Goal: Information Seeking & Learning: Check status

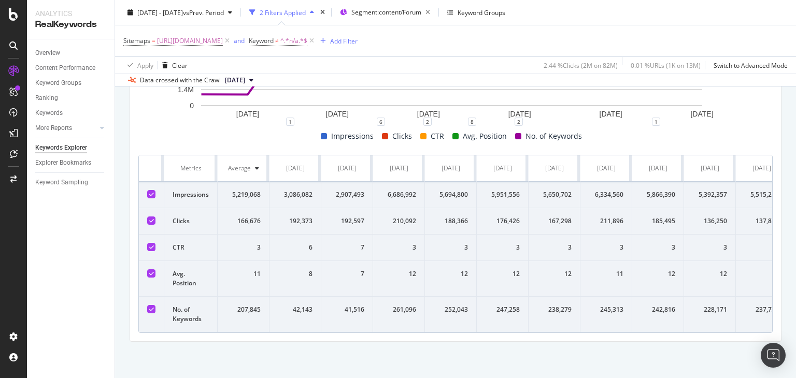
click at [256, 165] on icon at bounding box center [257, 168] width 4 height 6
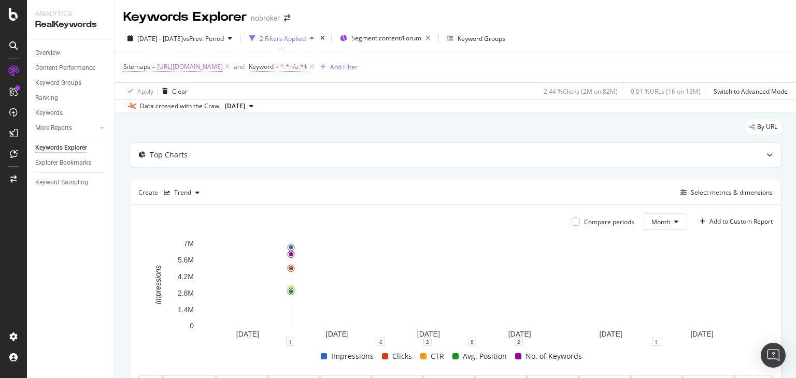
scroll to position [236, 0]
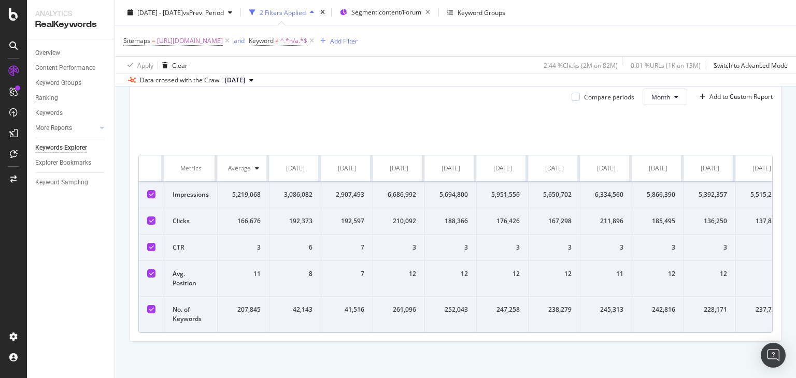
scroll to position [222, 0]
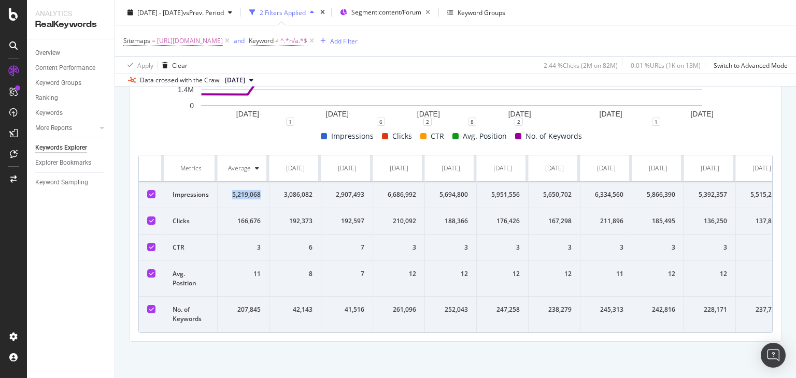
drag, startPoint x: 230, startPoint y: 190, endPoint x: 265, endPoint y: 189, distance: 34.7
click at [265, 189] on td "5,219,068" at bounding box center [244, 195] width 52 height 26
copy div "5,219,068"
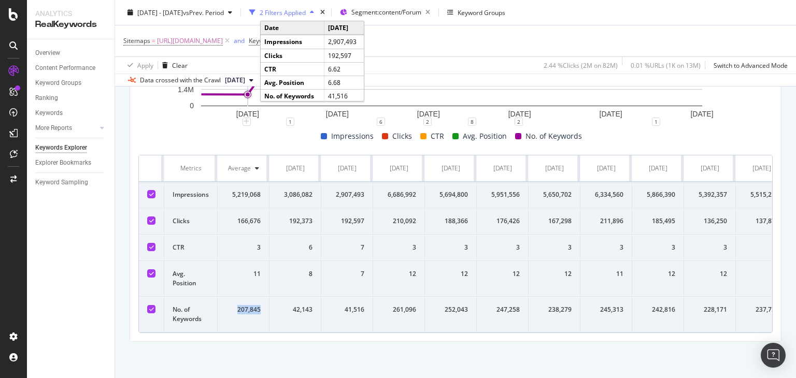
drag, startPoint x: 234, startPoint y: 315, endPoint x: 261, endPoint y: 318, distance: 27.0
click at [261, 318] on td "207,845" at bounding box center [244, 315] width 52 height 36
copy div "207,845"
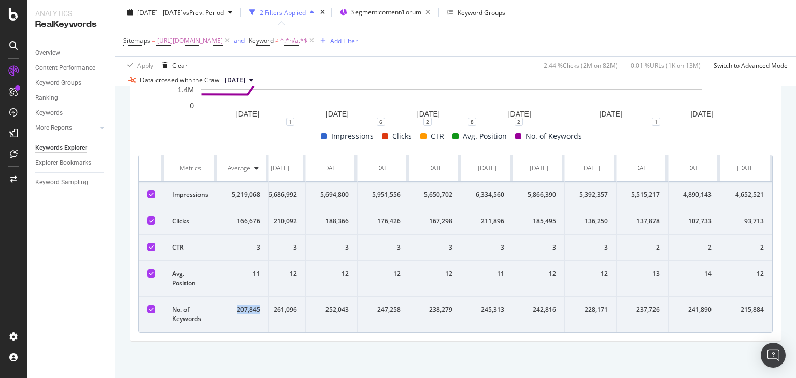
scroll to position [0, 0]
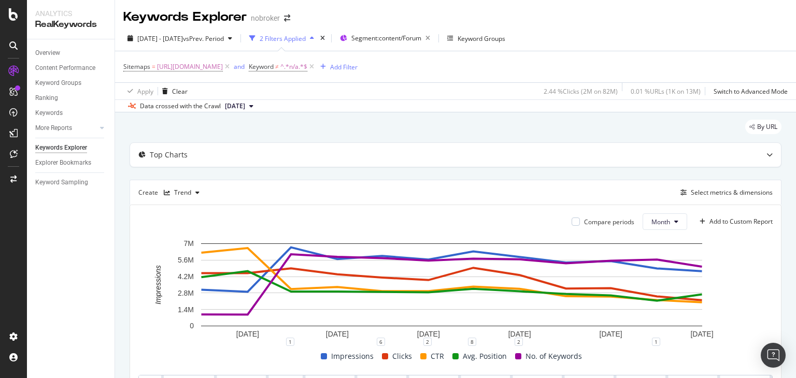
click at [253, 107] on icon at bounding box center [251, 106] width 4 height 6
click at [253, 188] on div "2025 Apr. 7th" at bounding box center [238, 187] width 30 height 9
click at [257, 104] on button "[DATE]" at bounding box center [239, 106] width 37 height 12
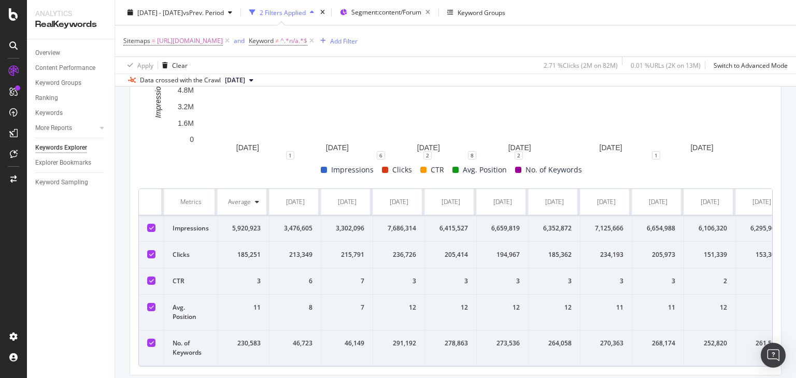
scroll to position [234, 0]
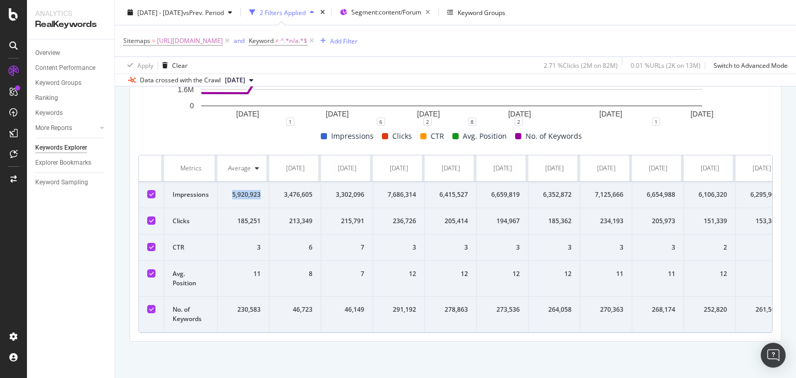
drag, startPoint x: 230, startPoint y: 179, endPoint x: 265, endPoint y: 183, distance: 35.0
click at [265, 183] on td "5,920,923" at bounding box center [244, 195] width 52 height 26
copy div "5,920,923"
drag, startPoint x: 237, startPoint y: 216, endPoint x: 261, endPoint y: 216, distance: 23.8
click at [261, 216] on td "185,251" at bounding box center [244, 221] width 52 height 26
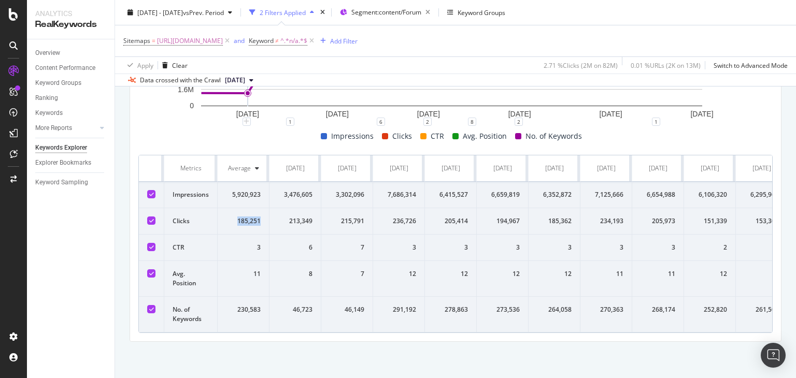
copy div "185,251"
drag, startPoint x: 238, startPoint y: 305, endPoint x: 261, endPoint y: 305, distance: 22.8
click at [261, 305] on td "230,583" at bounding box center [244, 315] width 52 height 36
copy div "230,583"
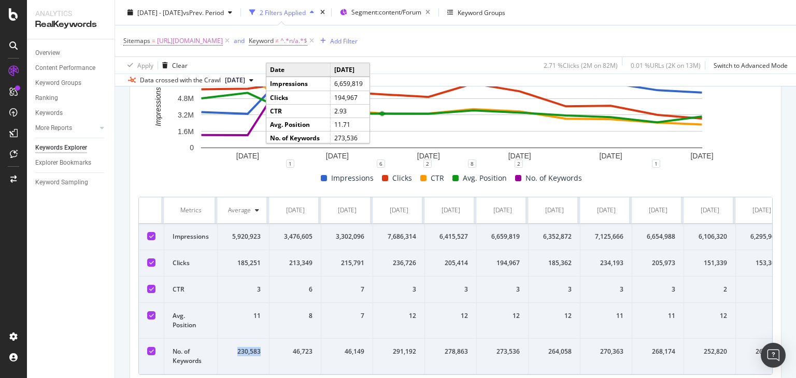
scroll to position [194, 0]
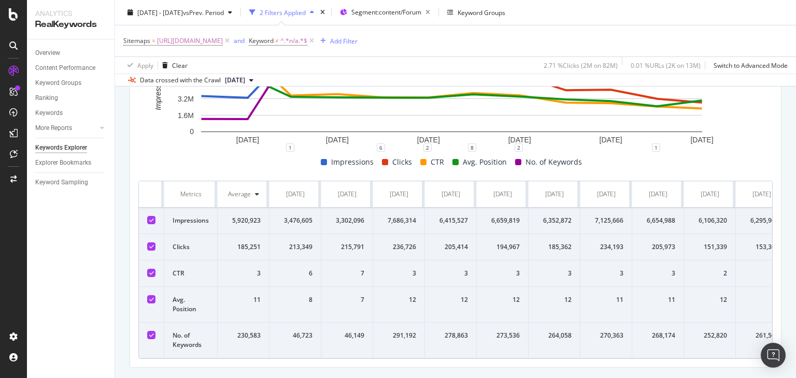
click at [275, 165] on div "Impressions Clicks CTR Avg. Position No. of Keywords" at bounding box center [451, 162] width 634 height 12
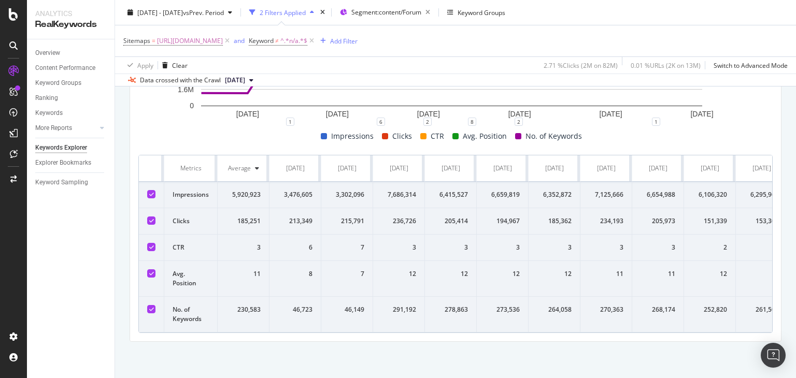
scroll to position [0, 0]
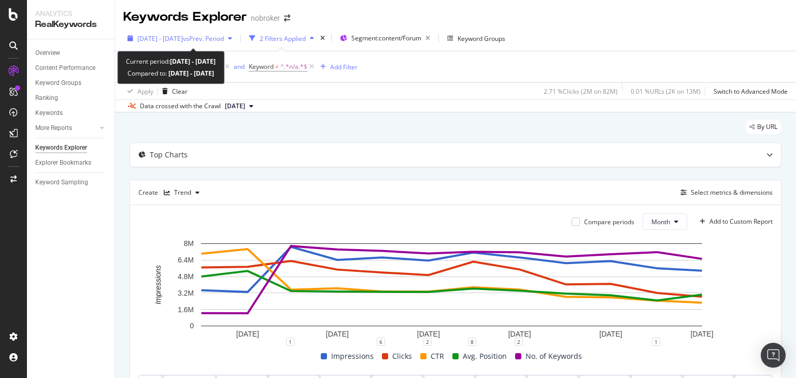
click at [224, 38] on span "vs Prev. Period" at bounding box center [203, 38] width 41 height 9
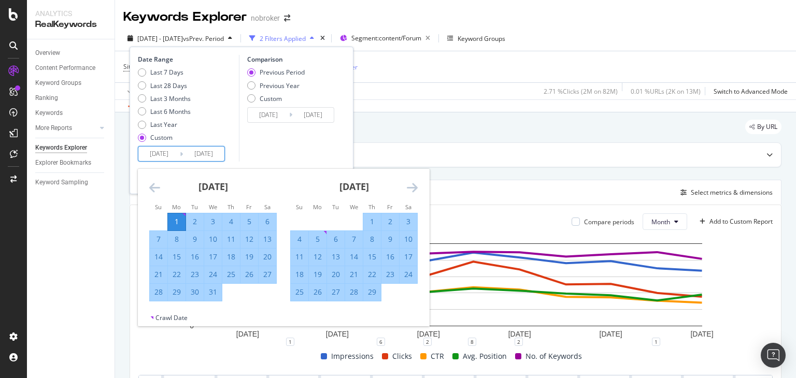
click at [170, 152] on input "2024/01/01" at bounding box center [158, 154] width 41 height 15
click at [171, 220] on div "1" at bounding box center [177, 222] width 18 height 10
type input "2024/01/01"
type input "2023/12/31"
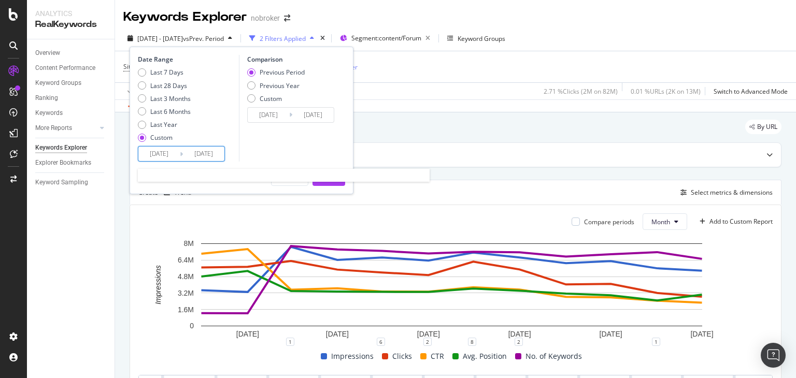
click at [170, 154] on input "2024/01/01" at bounding box center [158, 154] width 41 height 15
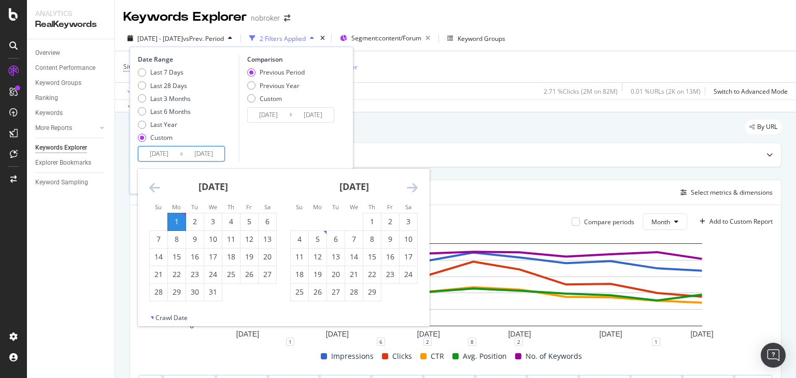
click at [155, 183] on icon "Move backward to switch to the previous month." at bounding box center [154, 187] width 11 height 12
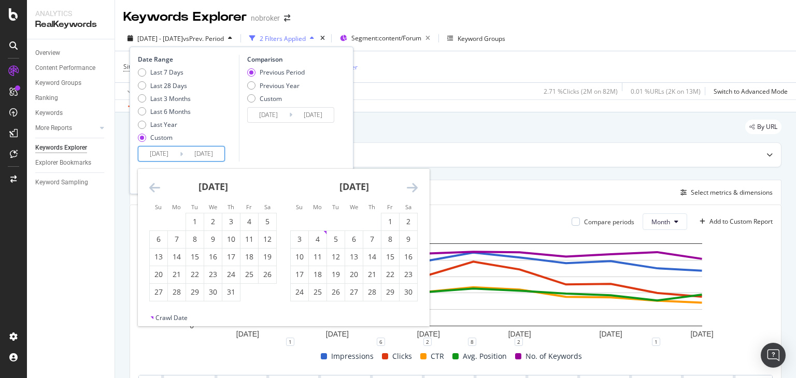
click at [155, 183] on icon "Move backward to switch to the previous month." at bounding box center [154, 187] width 11 height 12
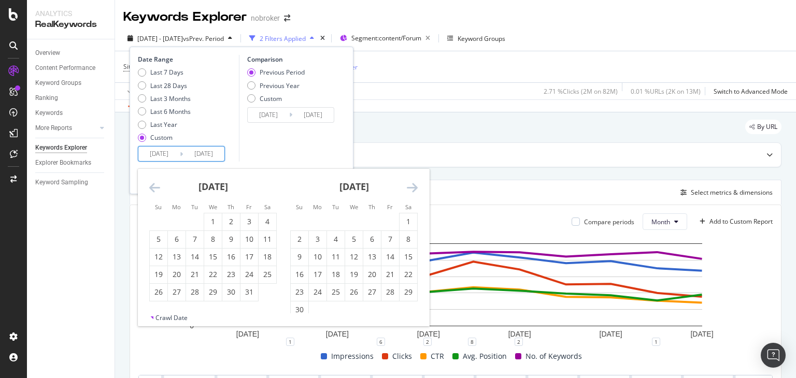
click at [155, 183] on icon "Move backward to switch to the previous month." at bounding box center [154, 187] width 11 height 12
click at [159, 222] on div "1" at bounding box center [159, 222] width 18 height 10
type input "2023/01/01"
type input "2021/12/31"
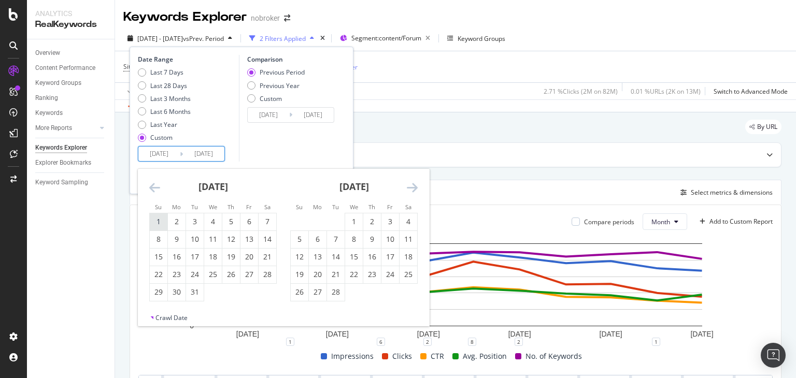
type input "2022/12/31"
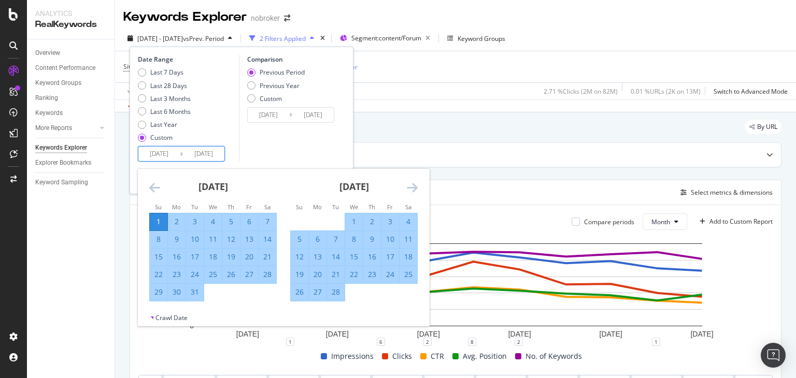
click at [415, 189] on icon "Move forward to switch to the next month." at bounding box center [412, 187] width 11 height 12
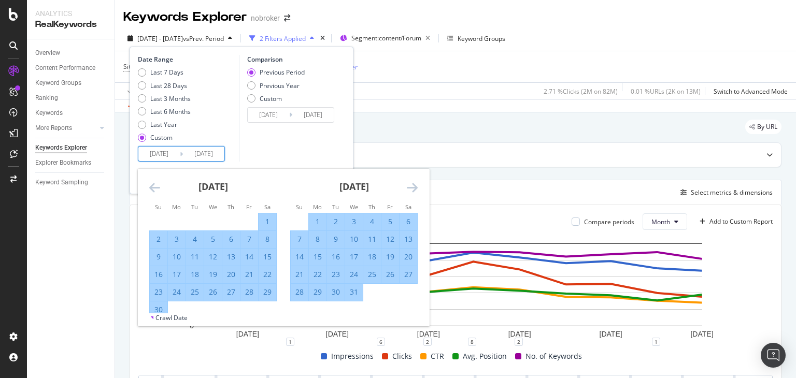
click at [415, 189] on icon "Move forward to switch to the next month." at bounding box center [412, 187] width 11 height 12
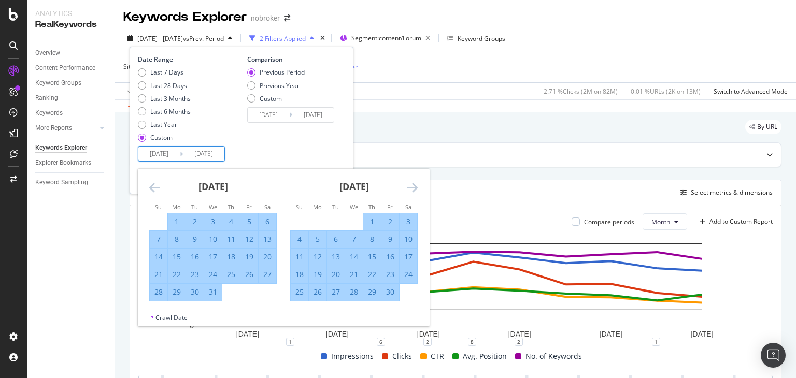
click at [415, 189] on icon "Move forward to switch to the next month." at bounding box center [412, 187] width 11 height 12
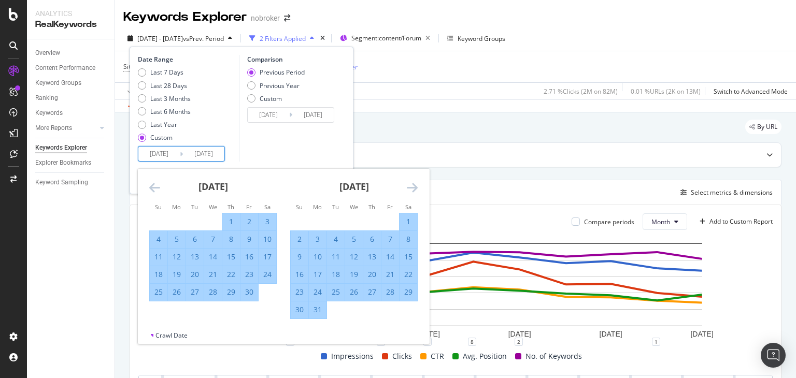
click at [415, 189] on icon "Move forward to switch to the next month." at bounding box center [412, 187] width 11 height 12
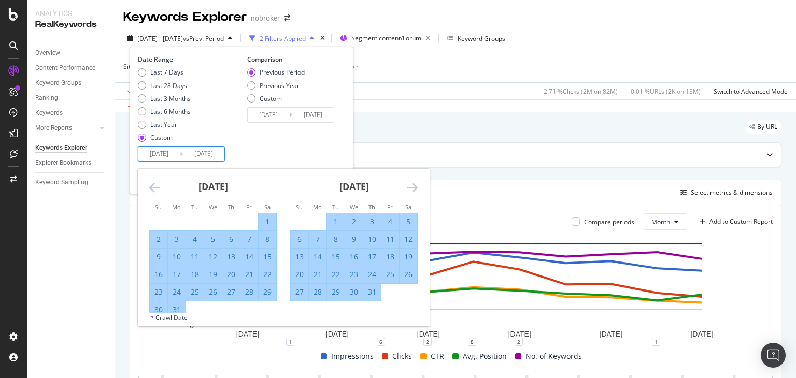
click at [415, 189] on icon "Move forward to switch to the next month." at bounding box center [412, 187] width 11 height 12
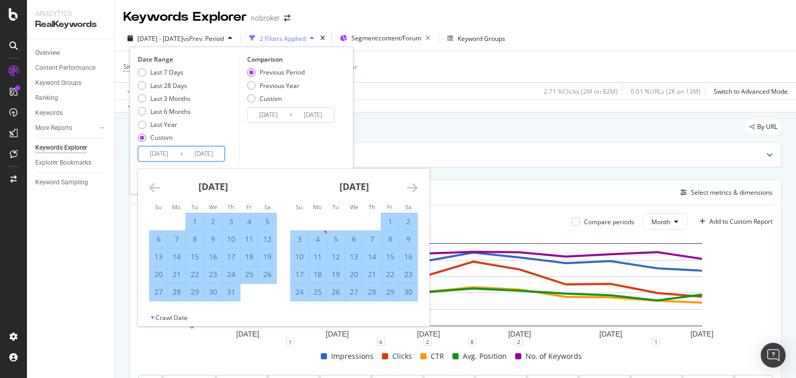
click at [415, 189] on icon "Move forward to switch to the next month." at bounding box center [412, 187] width 11 height 12
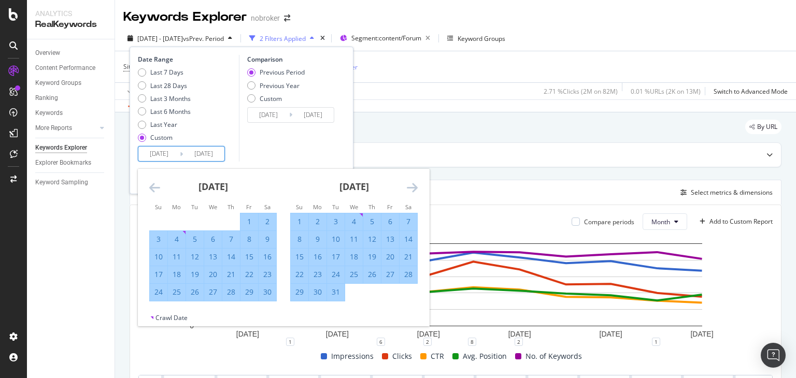
click at [415, 189] on icon "Move forward to switch to the next month." at bounding box center [412, 187] width 11 height 12
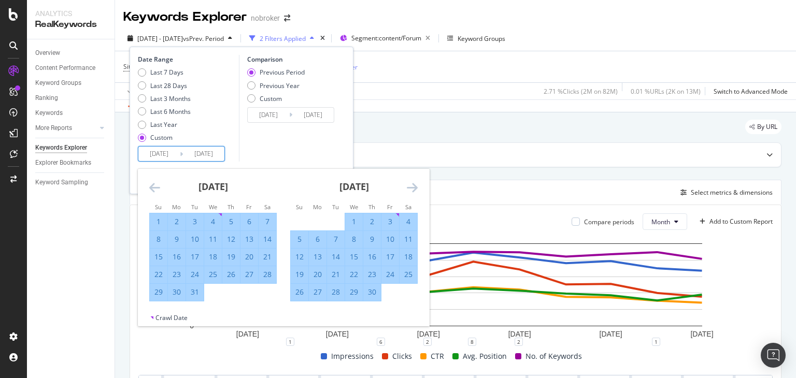
click at [415, 189] on icon "Move forward to switch to the next month." at bounding box center [412, 187] width 11 height 12
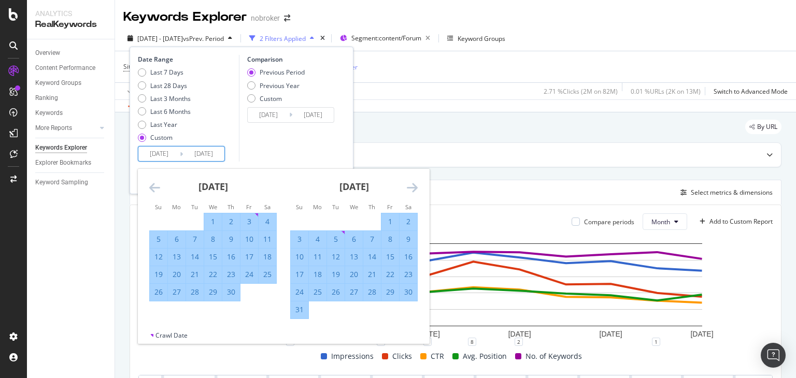
click at [305, 309] on div "31" at bounding box center [300, 310] width 18 height 10
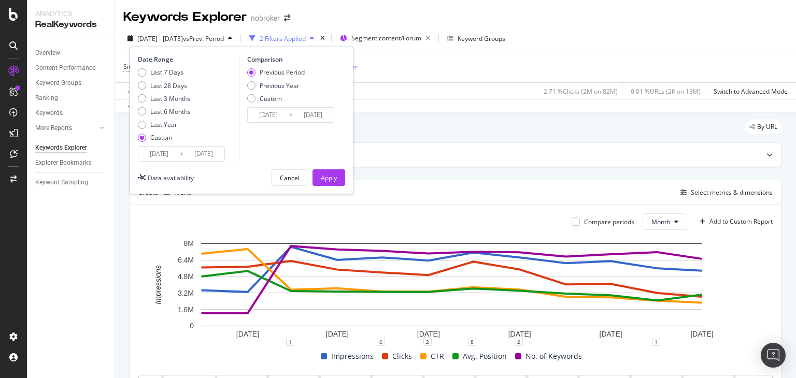
type input "2023/12/31"
type input "2022/01/01"
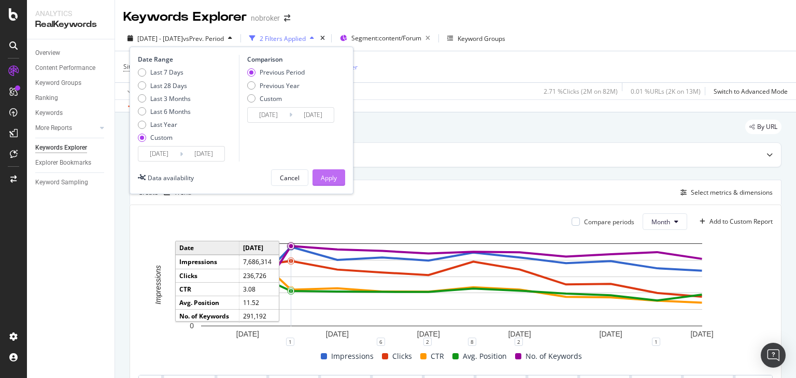
click at [330, 182] on div "Apply" at bounding box center [329, 178] width 16 height 16
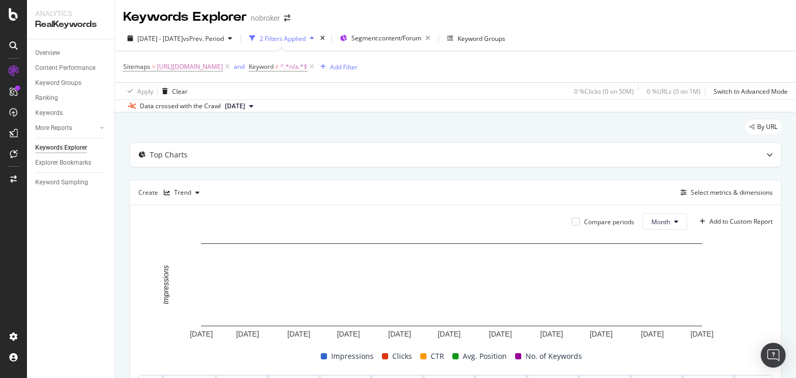
click at [245, 104] on span "2023 Dec. 5th" at bounding box center [235, 106] width 20 height 9
click at [253, 180] on div "2025 Apr. 7th" at bounding box center [238, 183] width 30 height 9
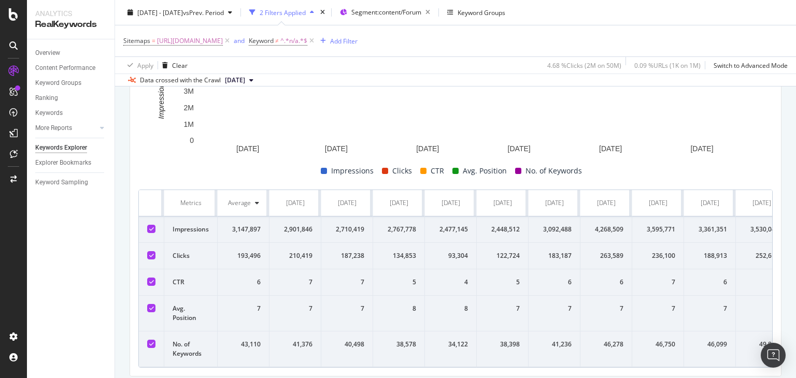
scroll to position [236, 0]
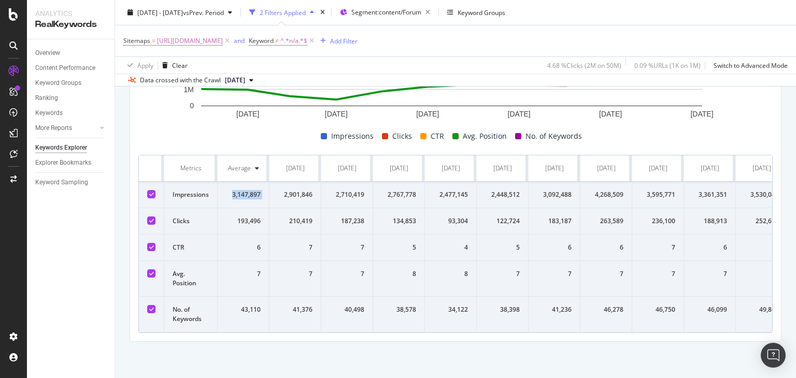
drag, startPoint x: 230, startPoint y: 177, endPoint x: 269, endPoint y: 183, distance: 39.9
click at [269, 183] on tr "Impressions 3,147,897 2,901,846 2,710,419 2,767,778 2,477,145 2,448,512 3,092,4…" at bounding box center [515, 195] width 752 height 26
copy div "3,147,897"
drag, startPoint x: 238, startPoint y: 212, endPoint x: 260, endPoint y: 215, distance: 21.4
click at [260, 217] on div "193,496" at bounding box center [243, 221] width 35 height 9
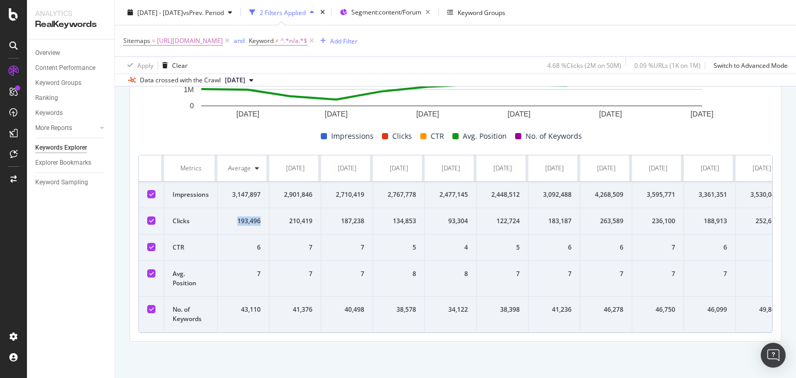
copy div "193,496"
drag, startPoint x: 240, startPoint y: 302, endPoint x: 261, endPoint y: 301, distance: 20.7
click at [261, 301] on td "43,110" at bounding box center [244, 315] width 52 height 36
copy div "43,110"
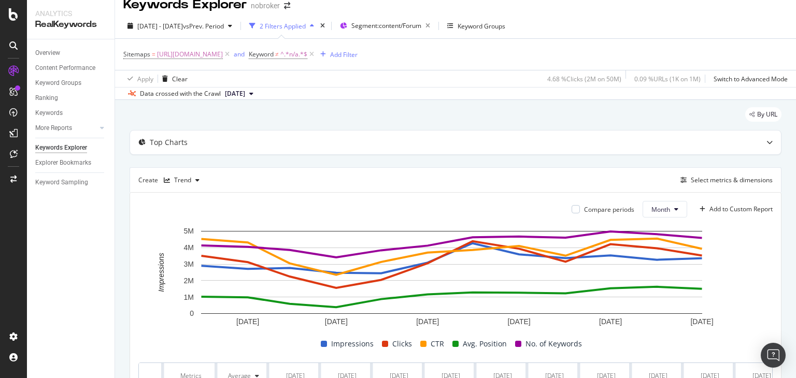
scroll to position [0, 0]
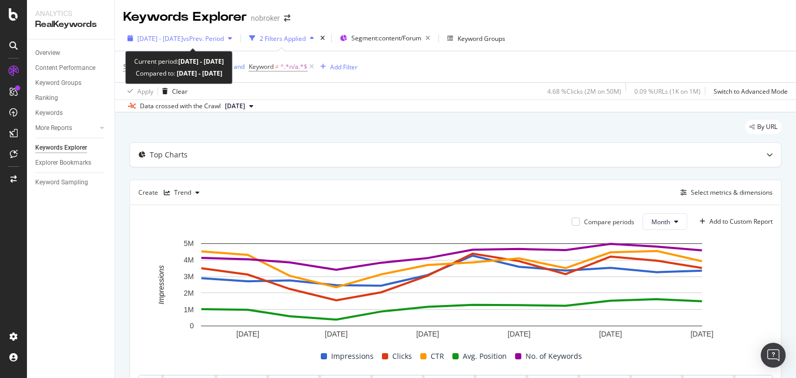
click at [232, 39] on icon "button" at bounding box center [230, 38] width 4 height 6
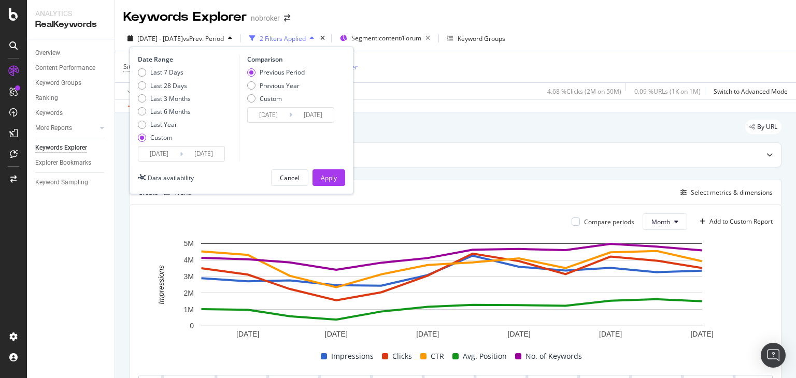
click at [170, 154] on input "2023/01/01" at bounding box center [158, 154] width 41 height 15
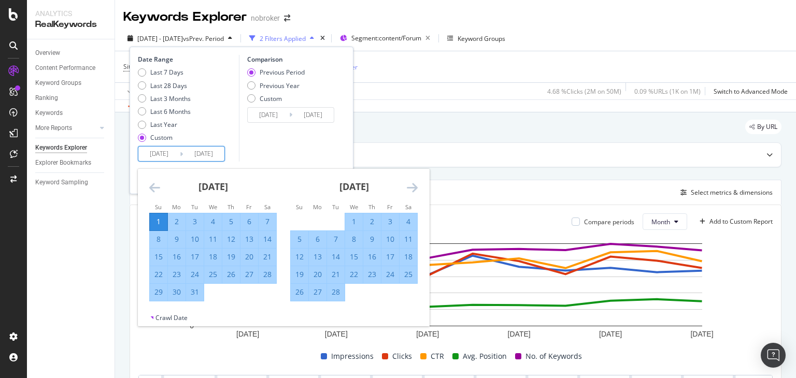
click at [153, 186] on icon "Move backward to switch to the previous month." at bounding box center [154, 187] width 11 height 12
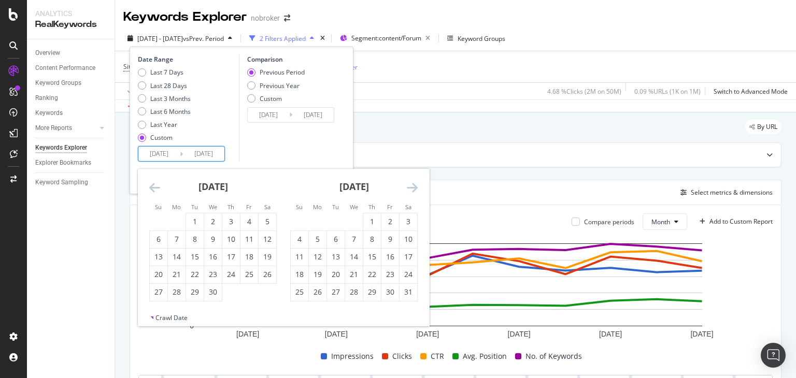
click at [153, 186] on icon "Move backward to switch to the previous month." at bounding box center [154, 187] width 11 height 12
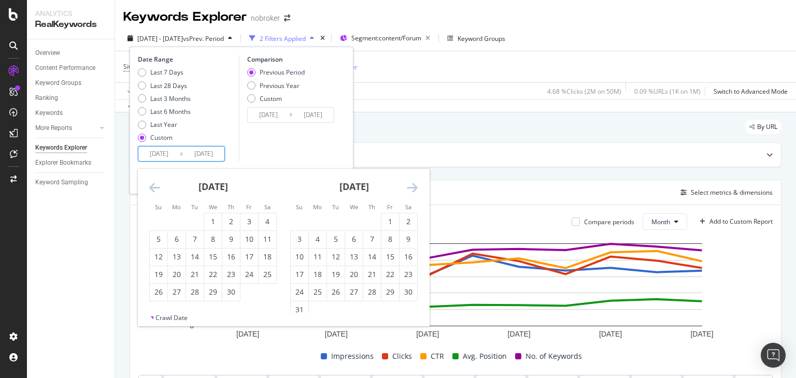
click at [153, 186] on icon "Move backward to switch to the previous month." at bounding box center [154, 187] width 11 height 12
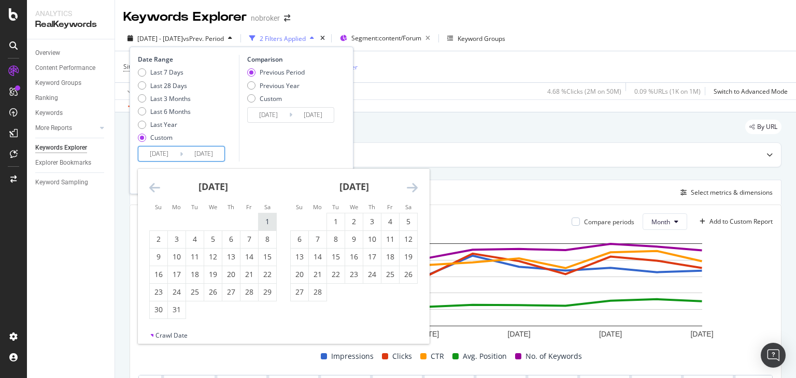
click at [266, 220] on div "1" at bounding box center [267, 222] width 18 height 10
type input "2022/01/01"
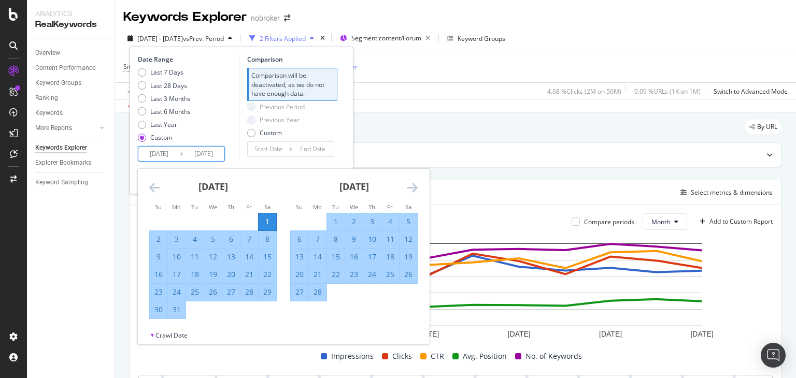
click at [414, 186] on icon "Move forward to switch to the next month." at bounding box center [412, 187] width 11 height 12
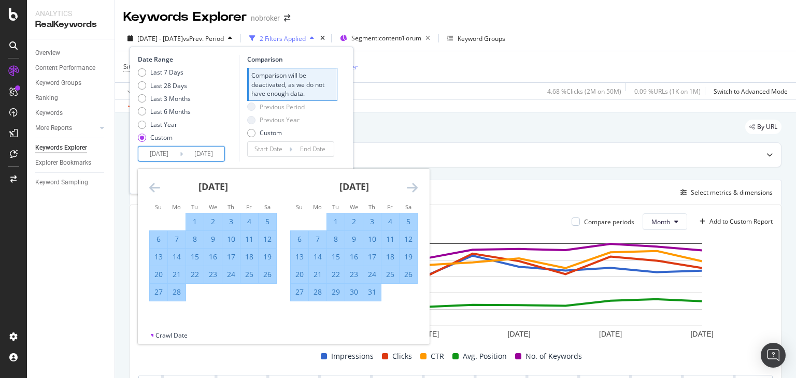
click at [414, 186] on icon "Move forward to switch to the next month." at bounding box center [412, 187] width 11 height 12
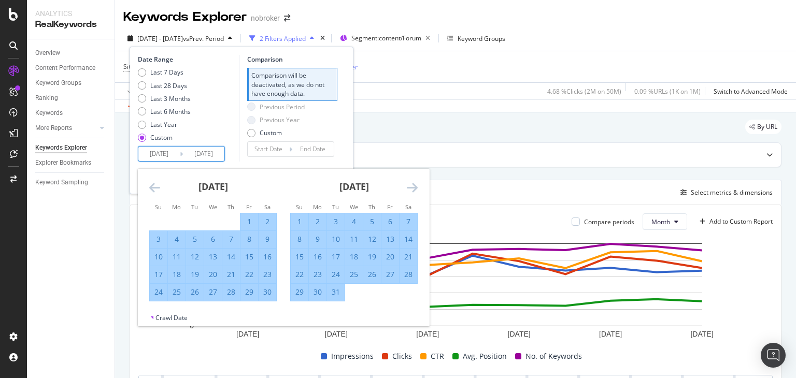
click at [414, 186] on icon "Move forward to switch to the next month." at bounding box center [412, 187] width 11 height 12
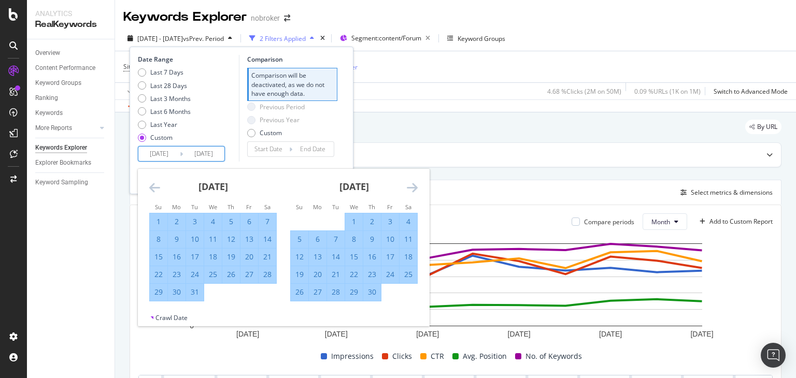
click at [414, 186] on icon "Move forward to switch to the next month." at bounding box center [412, 187] width 11 height 12
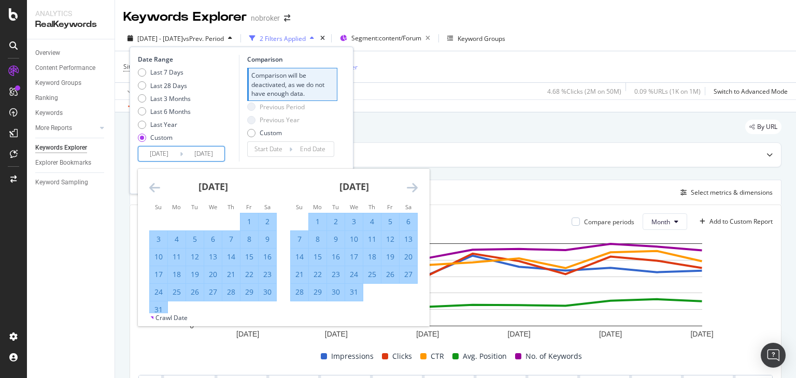
click at [414, 186] on icon "Move forward to switch to the next month." at bounding box center [412, 187] width 11 height 12
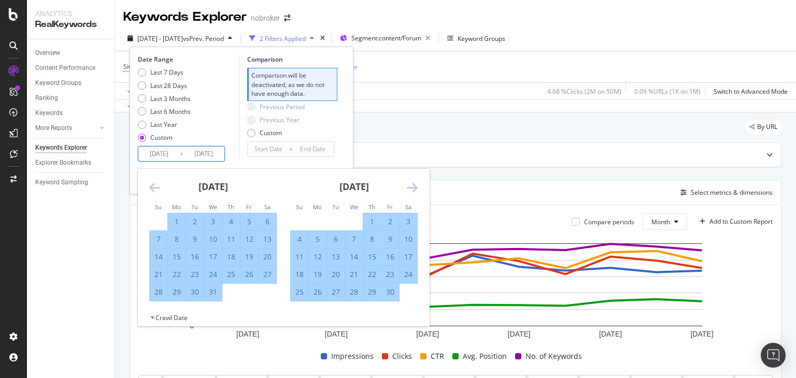
click at [414, 186] on icon "Move forward to switch to the next month." at bounding box center [412, 187] width 11 height 12
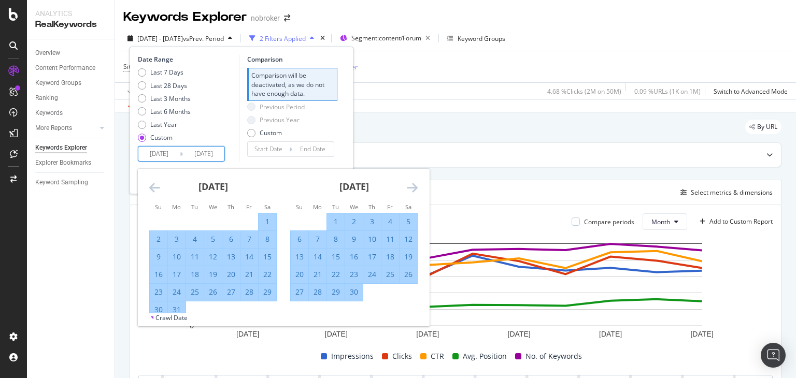
click at [414, 186] on icon "Move forward to switch to the next month." at bounding box center [412, 187] width 11 height 12
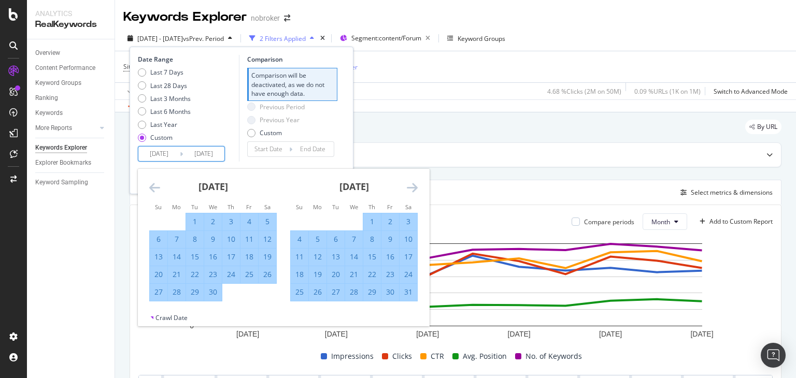
click at [409, 295] on div "31" at bounding box center [408, 292] width 18 height 10
type input "2022/12/31"
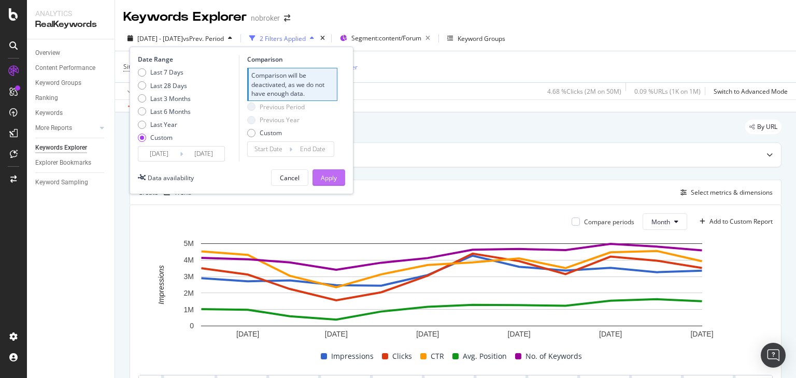
click at [332, 179] on div "Apply" at bounding box center [329, 178] width 16 height 9
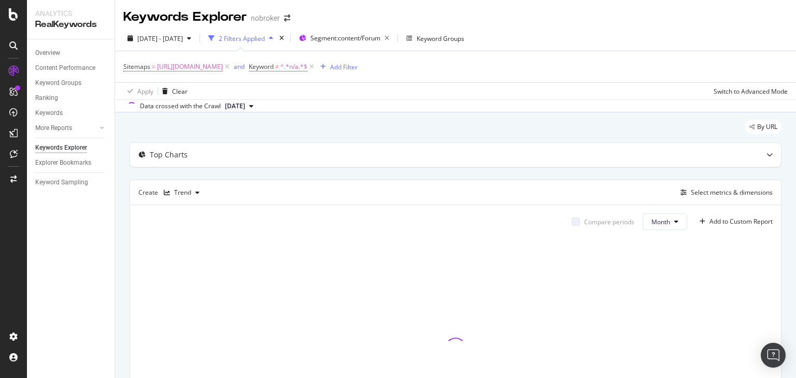
click at [257, 107] on button "2023 Sep. 4th" at bounding box center [239, 106] width 37 height 12
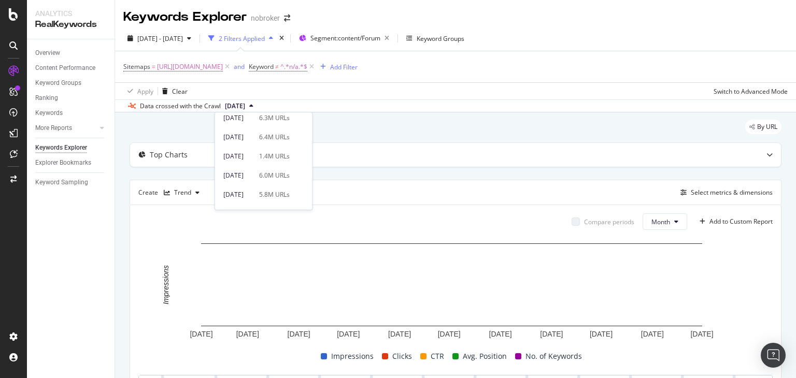
click at [253, 177] on div "2025 Apr. 7th" at bounding box center [238, 175] width 30 height 9
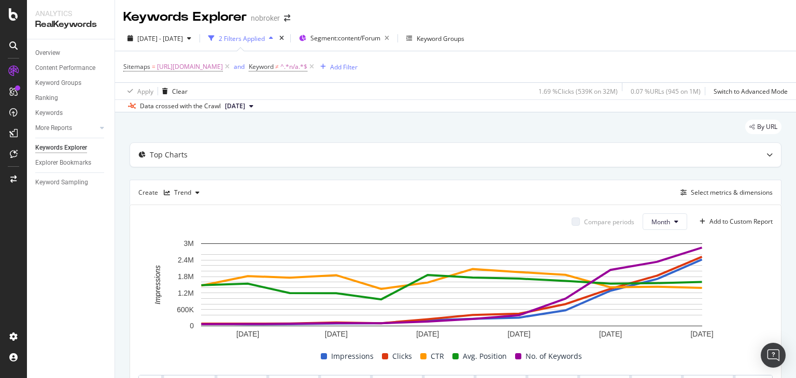
click at [257, 105] on button "2025 Apr. 7th" at bounding box center [239, 106] width 37 height 12
click at [364, 131] on div "By URL" at bounding box center [456, 131] width 652 height 23
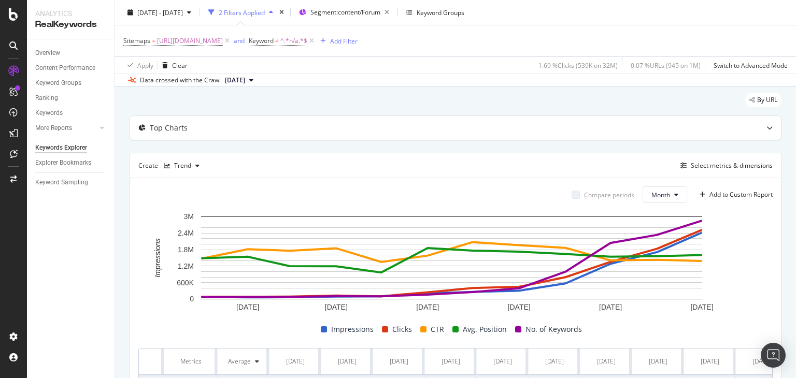
scroll to position [25, 0]
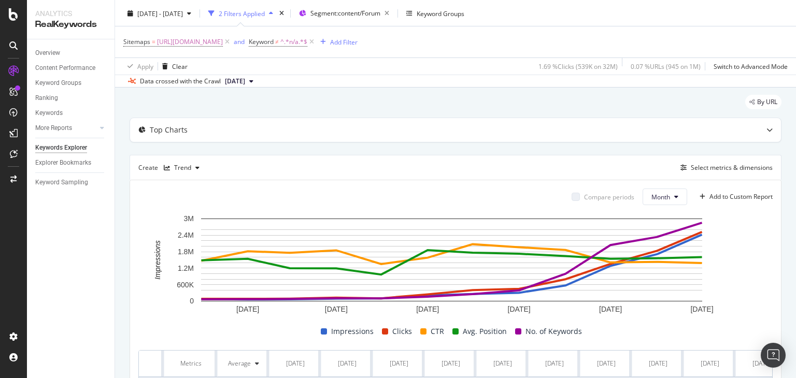
click at [257, 77] on button "2025 Apr. 7th" at bounding box center [239, 81] width 37 height 12
click at [253, 133] on div "2025 Aug. 4th" at bounding box center [238, 134] width 30 height 9
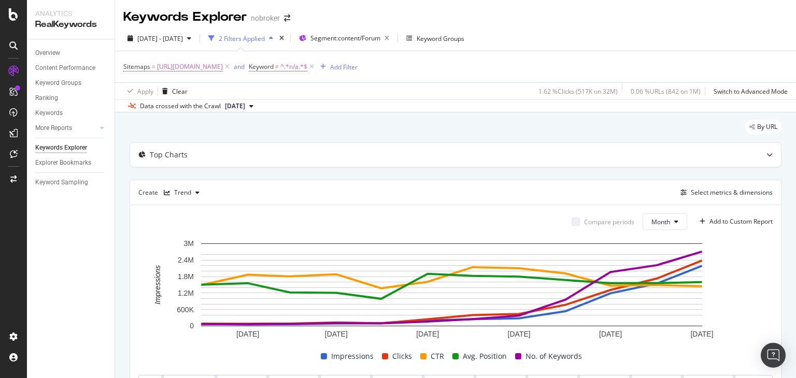
click at [257, 106] on button "2025 Aug. 4th" at bounding box center [239, 106] width 37 height 12
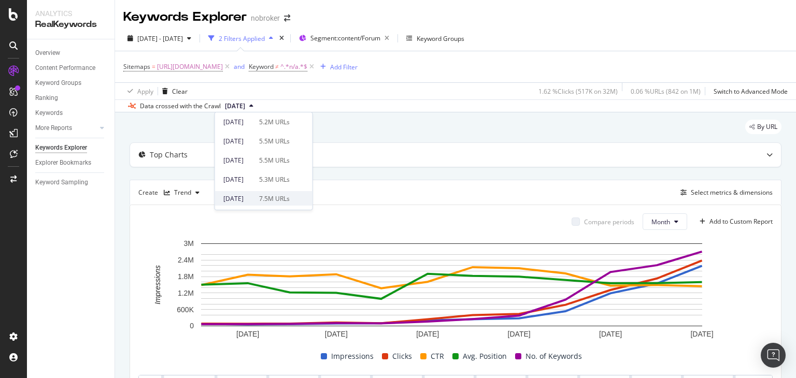
click at [278, 197] on div "7.5M URLs" at bounding box center [274, 198] width 31 height 9
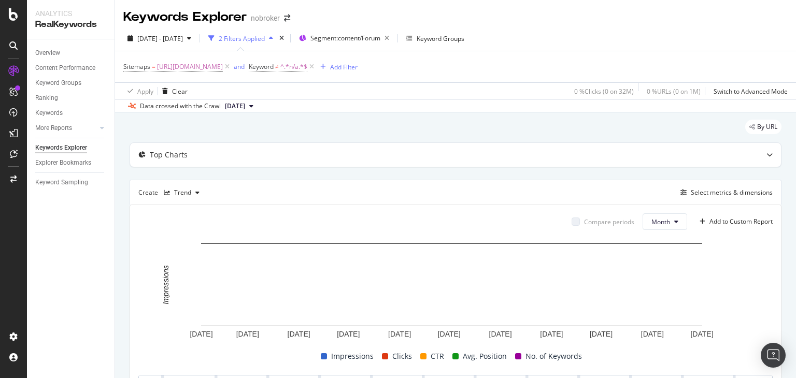
click at [257, 100] on button "2023 Sep. 4th" at bounding box center [239, 106] width 37 height 12
click at [288, 152] on div "5.2M URLs" at bounding box center [274, 153] width 31 height 9
click at [253, 107] on icon at bounding box center [251, 106] width 4 height 6
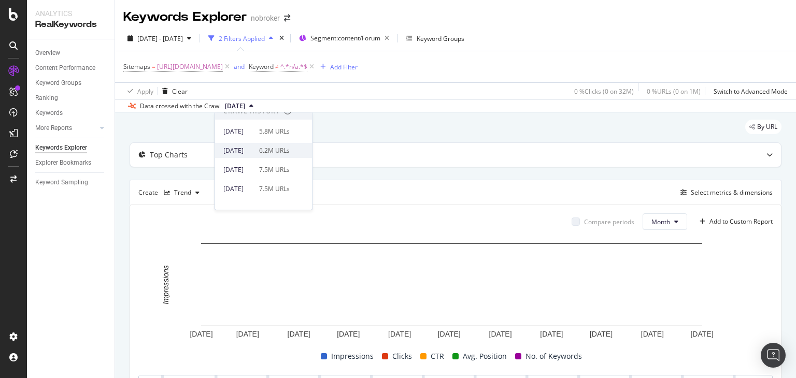
click at [272, 148] on div "6.2M URLs" at bounding box center [274, 150] width 31 height 9
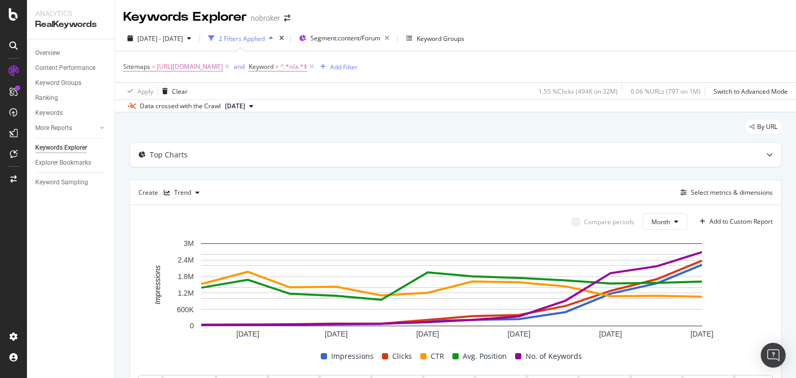
click at [253, 104] on icon at bounding box center [251, 106] width 4 height 6
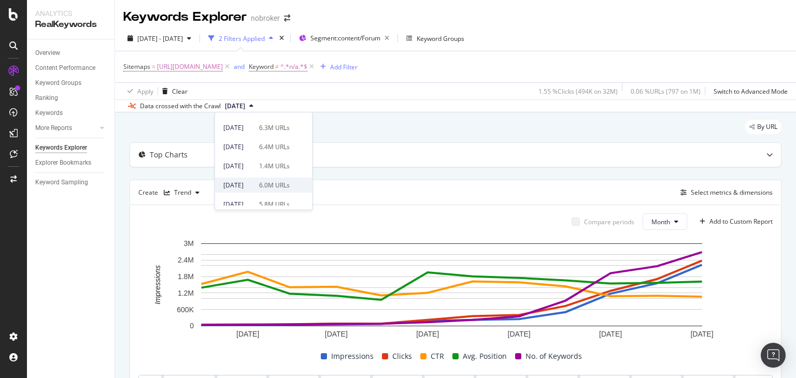
click at [267, 183] on div "2025 Apr. 7th 6.0M URLs" at bounding box center [256, 185] width 66 height 9
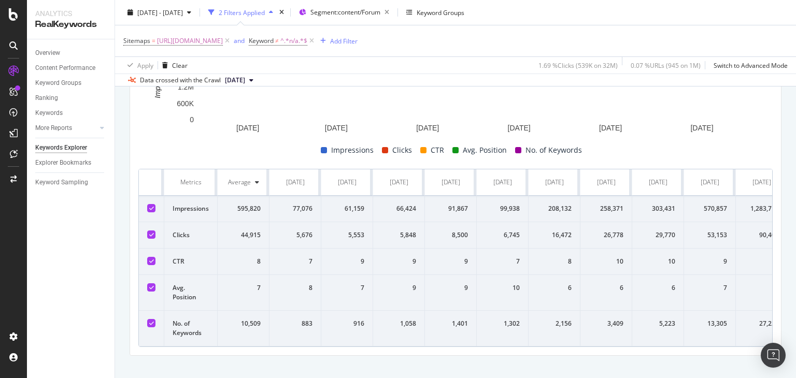
scroll to position [207, 0]
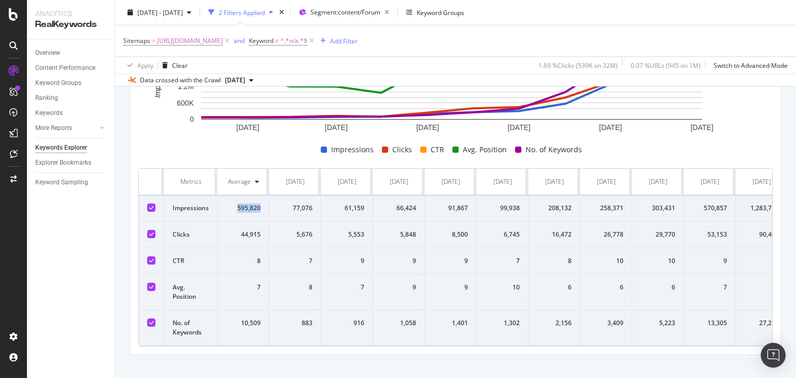
drag, startPoint x: 237, startPoint y: 208, endPoint x: 263, endPoint y: 206, distance: 25.5
click at [263, 206] on td "595,820" at bounding box center [244, 208] width 52 height 26
copy div "595,820"
drag, startPoint x: 240, startPoint y: 243, endPoint x: 262, endPoint y: 243, distance: 21.2
click at [262, 243] on td "44,915" at bounding box center [244, 235] width 52 height 26
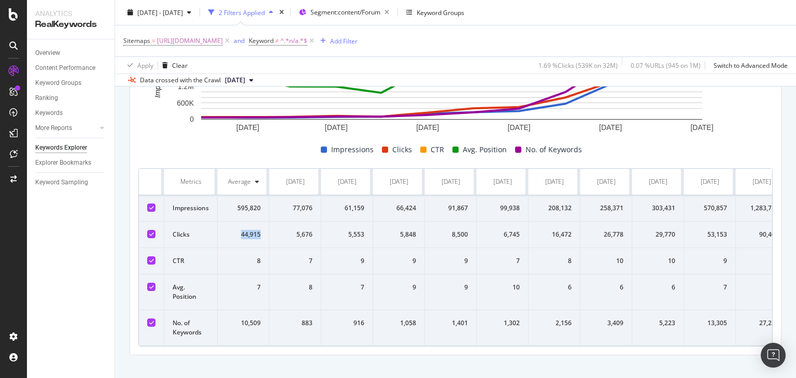
copy div "44,915"
click at [52, 268] on div "Overview Content Performance Keyword Groups Ranking Keywords More Reports Count…" at bounding box center [71, 208] width 88 height 339
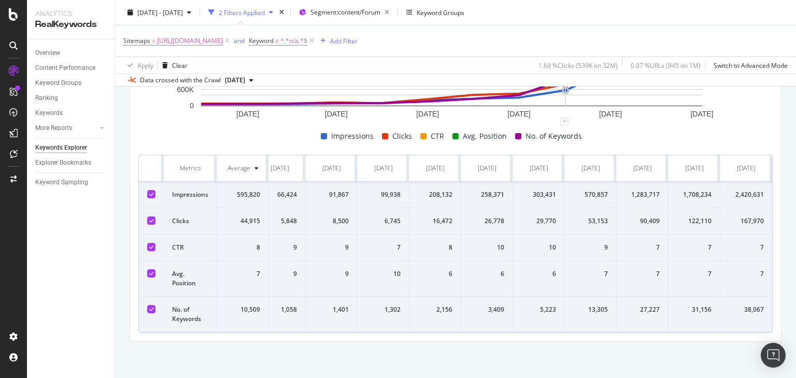
scroll to position [0, 0]
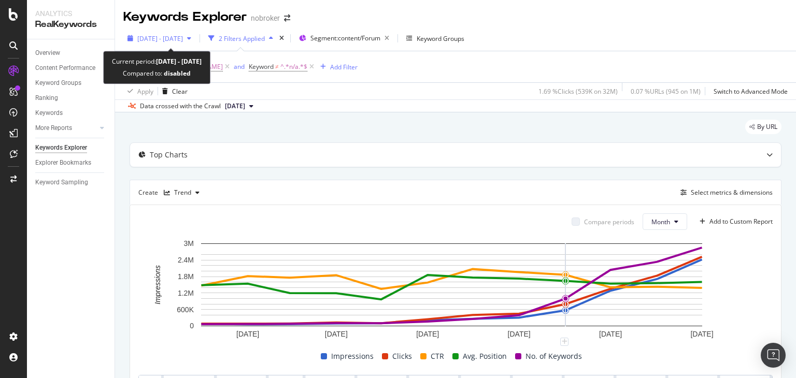
click at [166, 36] on span "2022 Jan. 1st - Dec. 31st" at bounding box center [160, 38] width 46 height 9
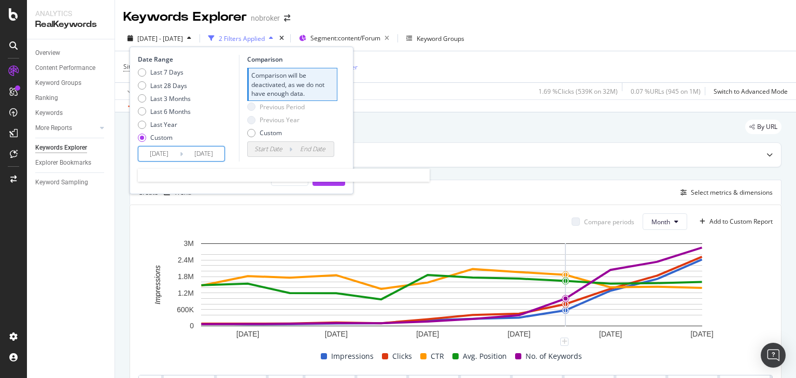
click at [171, 152] on input "2022/01/01" at bounding box center [158, 154] width 41 height 15
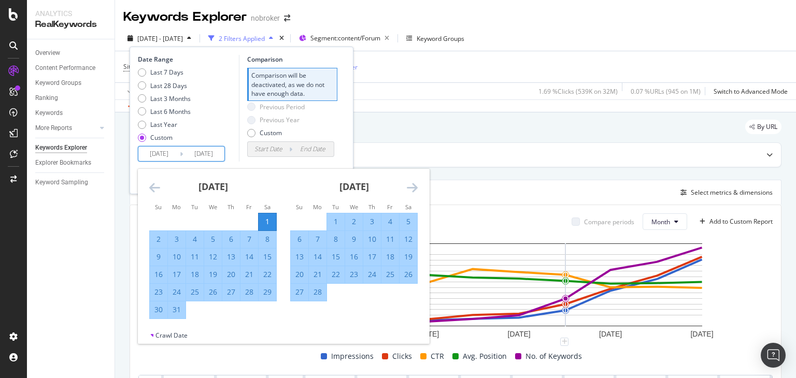
click at [410, 190] on icon "Move forward to switch to the next month." at bounding box center [412, 187] width 11 height 12
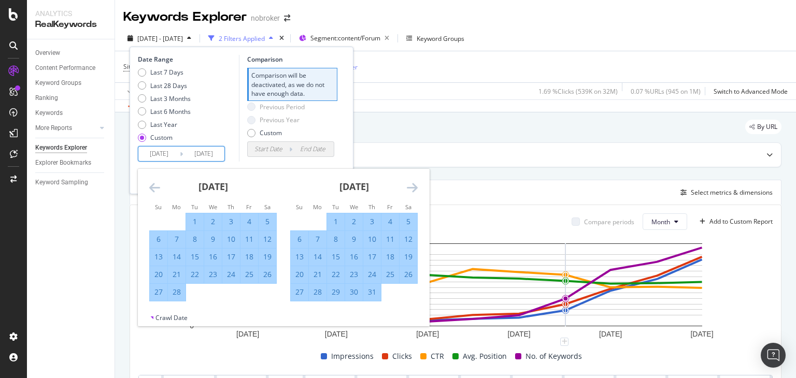
click at [410, 190] on icon "Move forward to switch to the next month." at bounding box center [412, 187] width 11 height 12
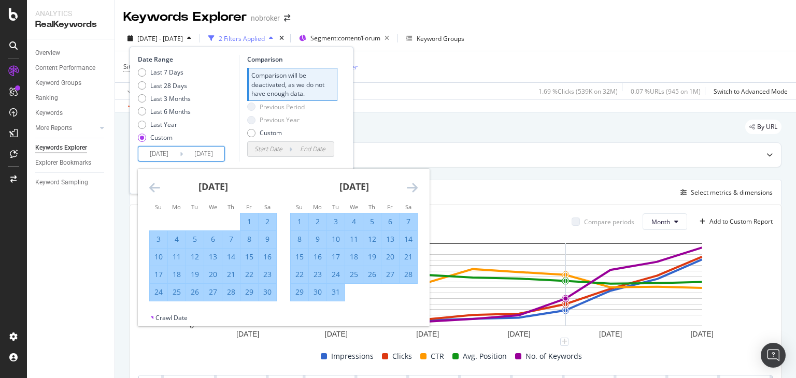
click at [410, 190] on icon "Move forward to switch to the next month." at bounding box center [412, 187] width 11 height 12
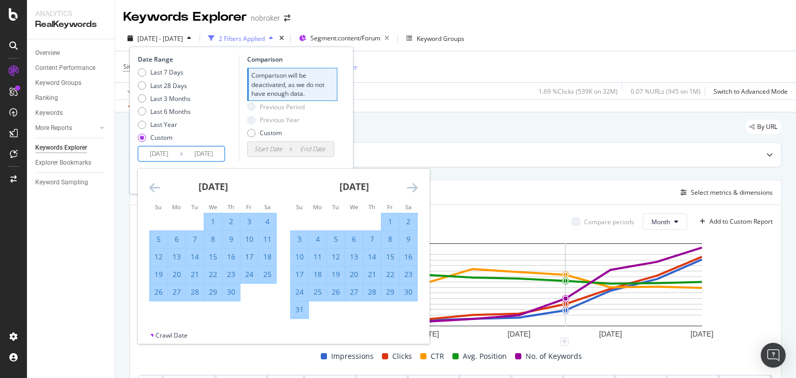
click at [410, 190] on icon "Move forward to switch to the next month." at bounding box center [412, 187] width 11 height 12
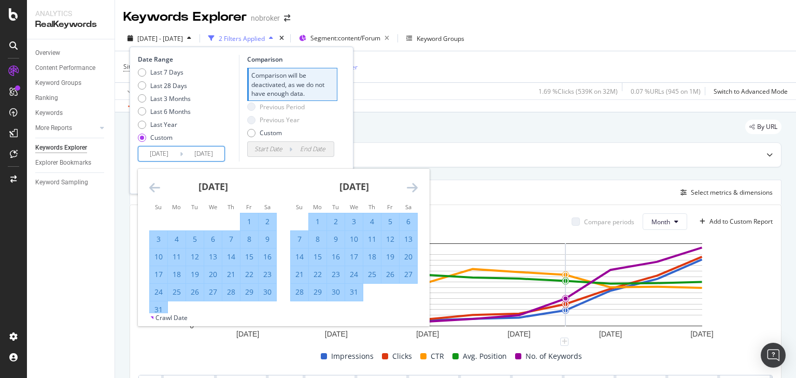
click at [410, 190] on icon "Move forward to switch to the next month." at bounding box center [412, 187] width 11 height 12
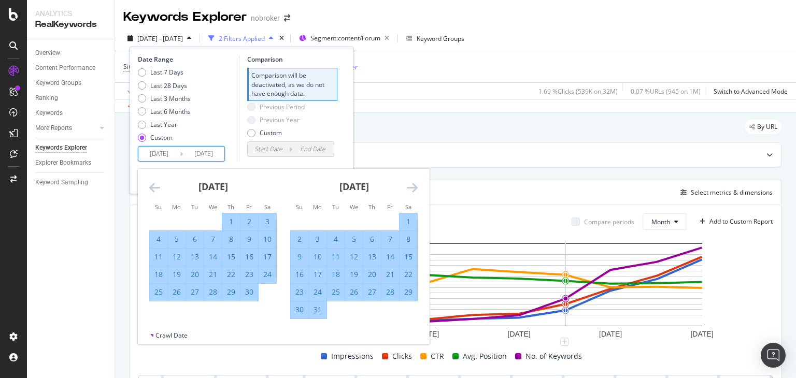
click at [410, 190] on icon "Move forward to switch to the next month." at bounding box center [412, 187] width 11 height 12
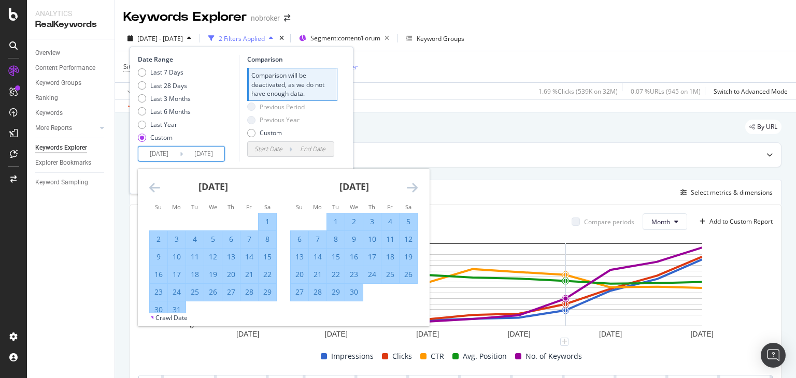
click at [410, 190] on icon "Move forward to switch to the next month." at bounding box center [412, 187] width 11 height 12
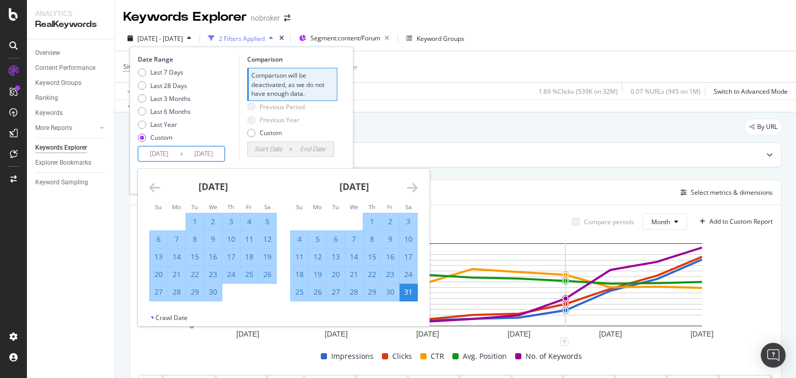
click at [410, 190] on icon "Move forward to switch to the next month." at bounding box center [412, 187] width 11 height 12
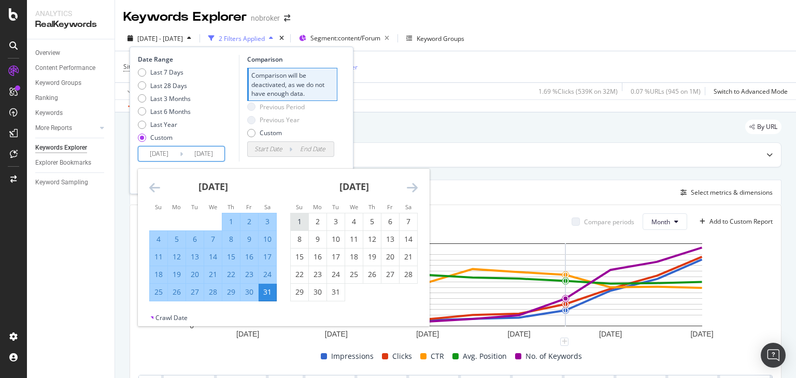
click at [304, 218] on div "1" at bounding box center [300, 222] width 18 height 10
type input "2023/01/01"
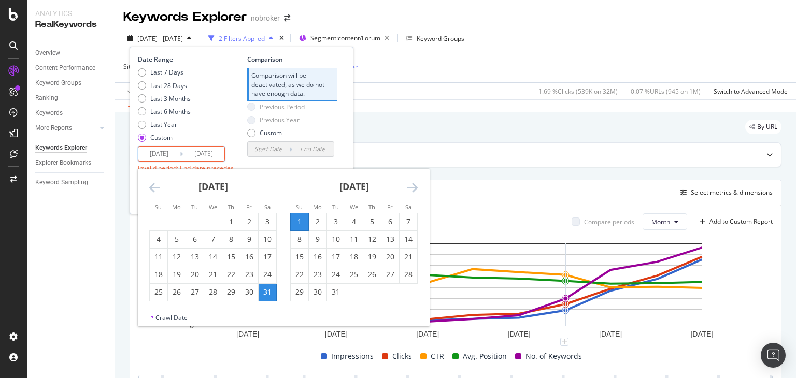
click at [415, 189] on icon "Move forward to switch to the next month." at bounding box center [412, 187] width 11 height 12
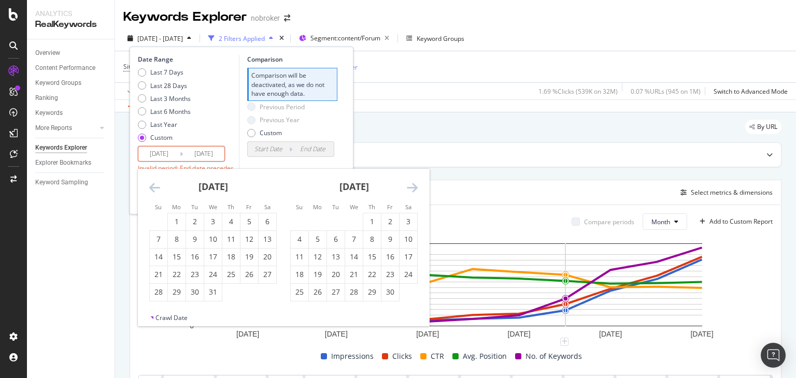
click at [415, 189] on icon "Move forward to switch to the next month." at bounding box center [412, 187] width 11 height 12
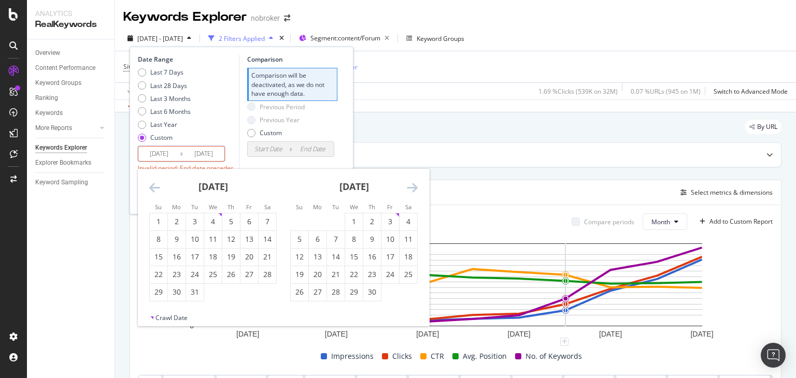
click at [415, 189] on icon "Move forward to switch to the next month." at bounding box center [412, 187] width 11 height 12
click at [300, 308] on div "31" at bounding box center [300, 310] width 18 height 10
type input "2023/12/31"
type input "2022/01/01"
type input "2022/12/31"
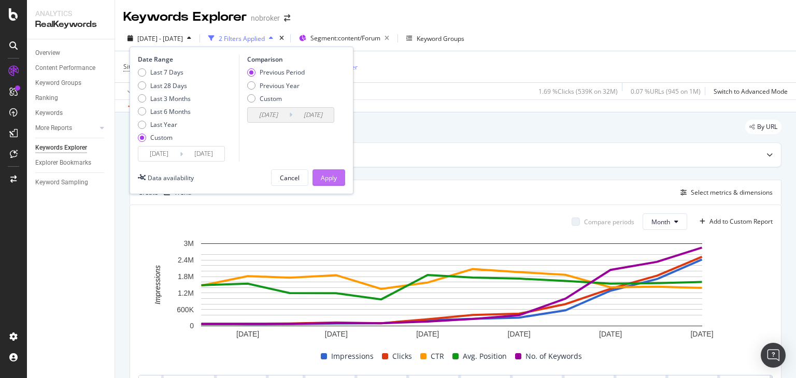
click at [329, 174] on div "Apply" at bounding box center [329, 178] width 16 height 9
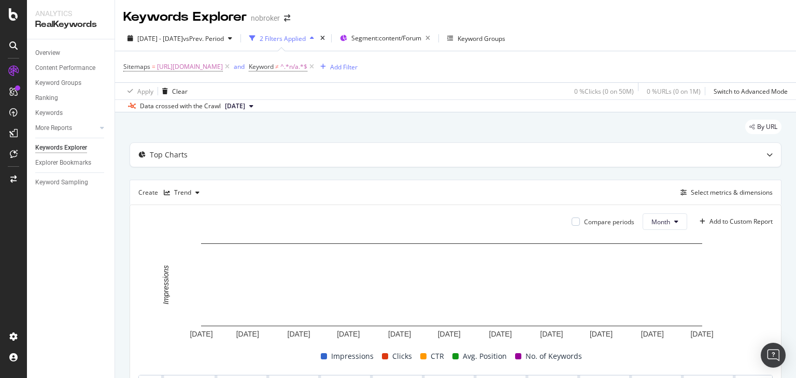
click at [245, 106] on span "2023 Dec. 5th" at bounding box center [235, 106] width 20 height 9
click at [253, 184] on div "2025 Apr. 7th" at bounding box center [238, 181] width 30 height 9
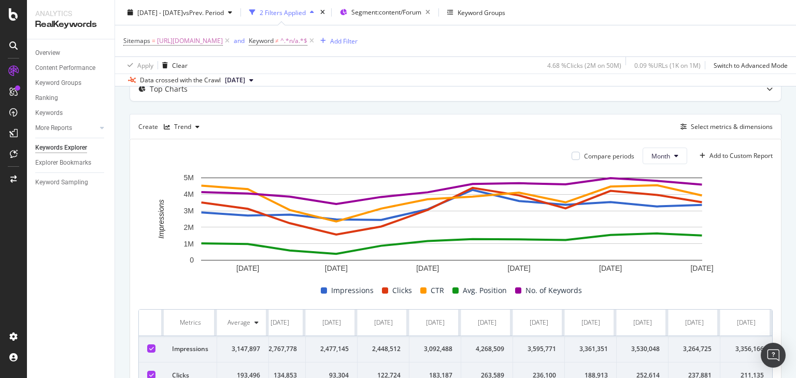
scroll to position [64, 0]
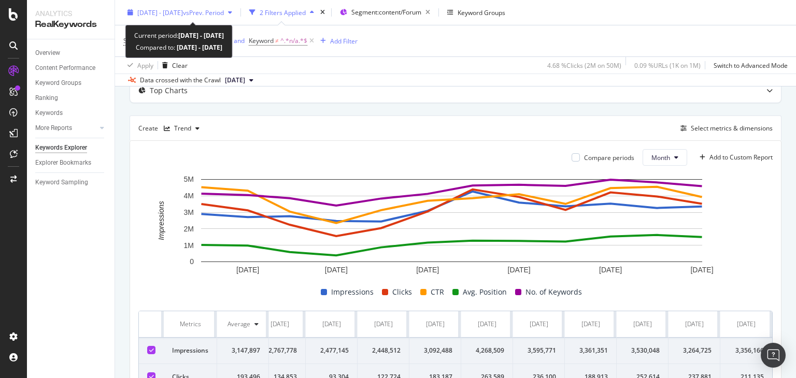
click at [224, 8] on span "vs Prev. Period" at bounding box center [203, 12] width 41 height 9
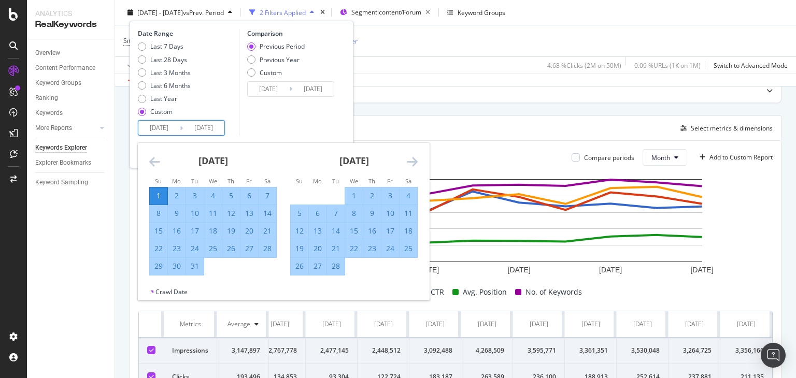
click at [172, 126] on input "2023/01/01" at bounding box center [158, 128] width 41 height 15
click at [411, 160] on icon "Move forward to switch to the next month." at bounding box center [412, 161] width 11 height 12
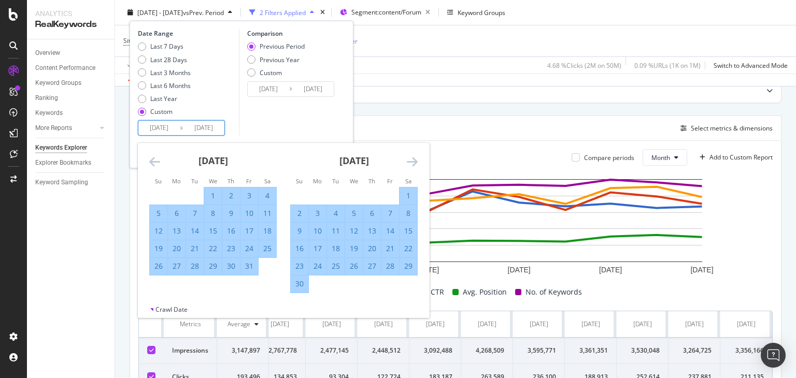
click at [411, 160] on icon "Move forward to switch to the next month." at bounding box center [412, 161] width 11 height 12
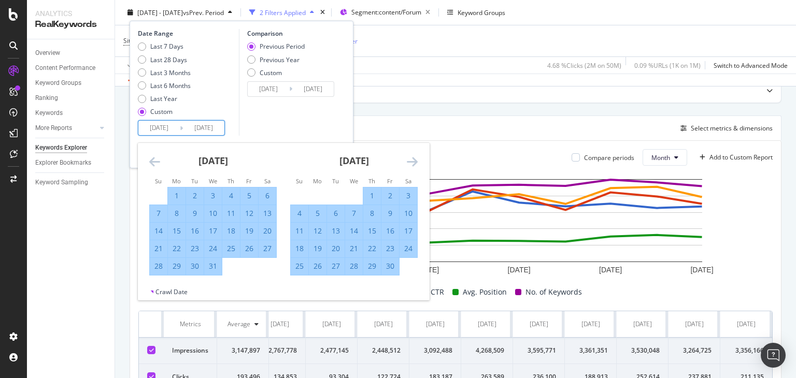
click at [412, 160] on icon "Move forward to switch to the next month." at bounding box center [412, 161] width 11 height 12
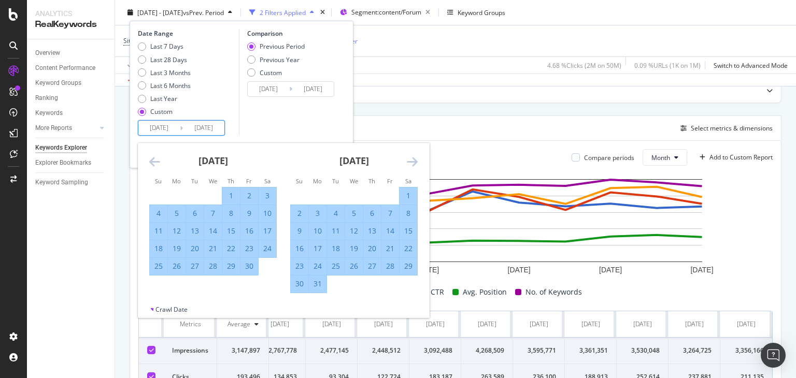
click at [412, 160] on icon "Move forward to switch to the next month." at bounding box center [412, 161] width 11 height 12
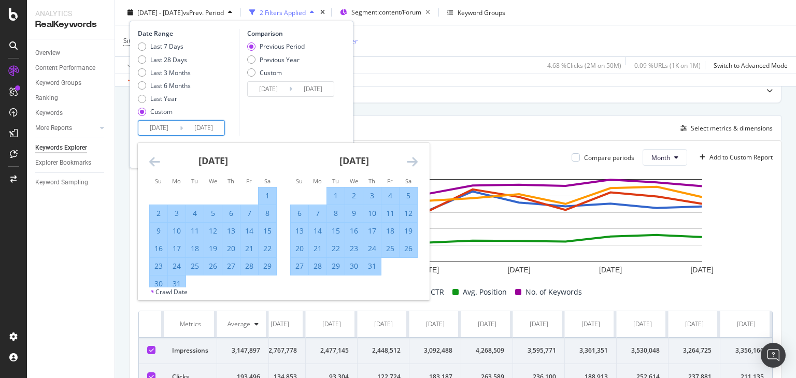
click at [412, 160] on icon "Move forward to switch to the next month." at bounding box center [412, 161] width 11 height 12
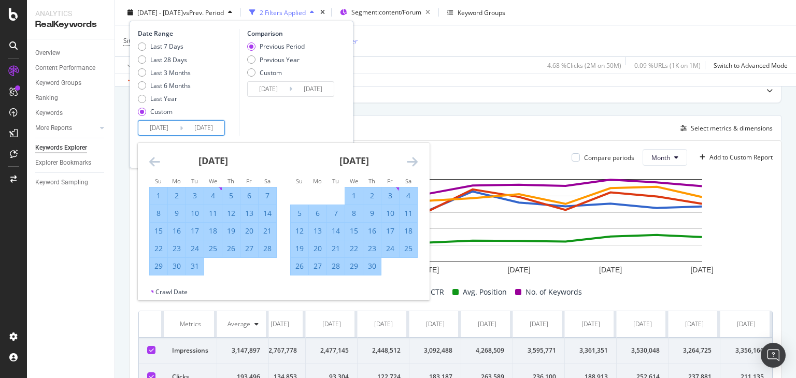
click at [412, 160] on icon "Move forward to switch to the next month." at bounding box center [412, 161] width 11 height 12
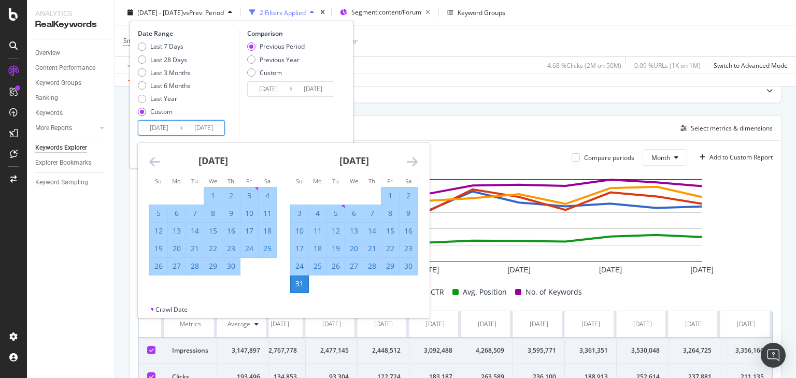
click at [412, 160] on icon "Move forward to switch to the next month." at bounding box center [412, 161] width 11 height 12
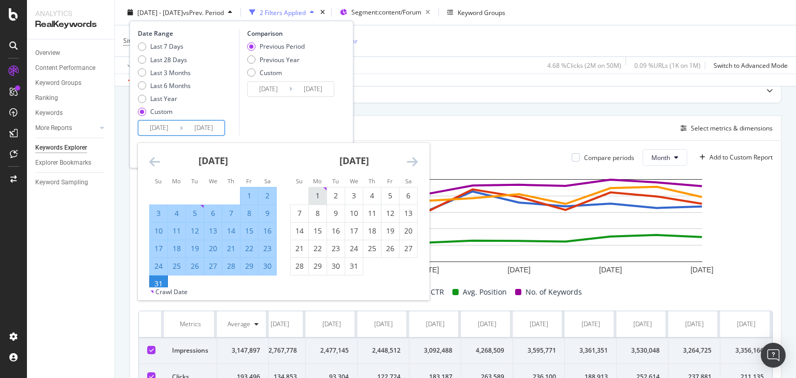
click at [319, 193] on div "1" at bounding box center [318, 196] width 18 height 10
type input "2024/01/01"
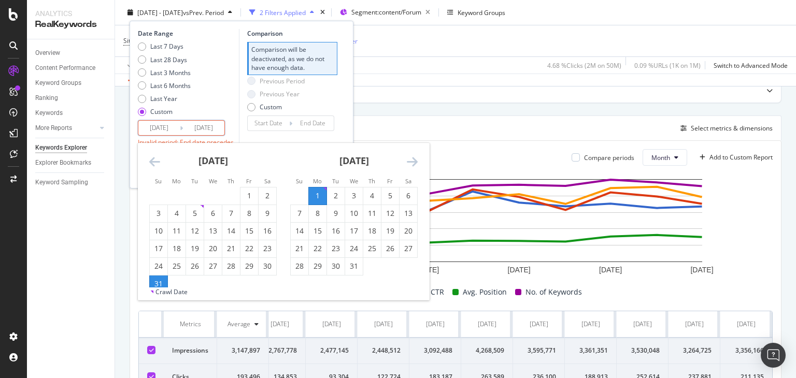
click at [410, 160] on icon "Move forward to switch to the next month." at bounding box center [412, 161] width 11 height 12
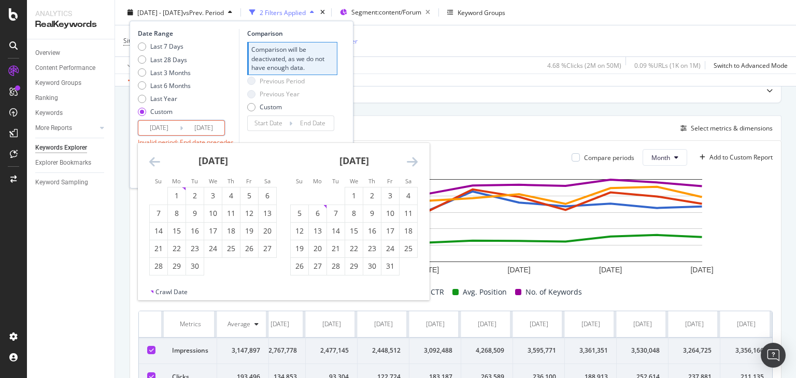
click at [410, 160] on icon "Move forward to switch to the next month." at bounding box center [412, 161] width 11 height 12
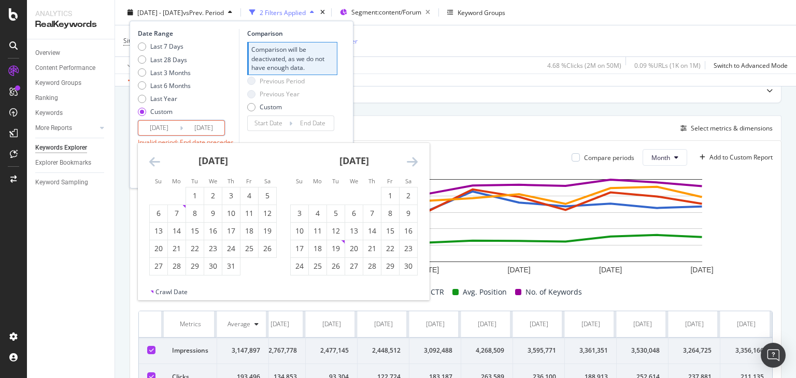
click at [410, 160] on icon "Move forward to switch to the next month." at bounding box center [412, 161] width 11 height 12
click at [337, 264] on div "31" at bounding box center [336, 266] width 18 height 10
type input "2024/12/31"
type input "2022/12/31"
type input "2023/12/31"
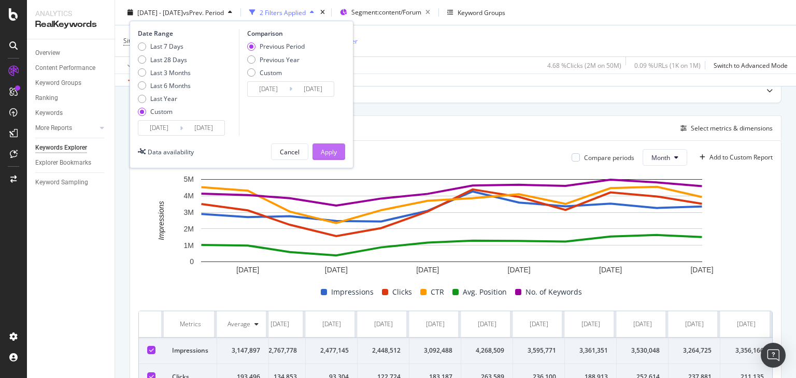
click at [326, 149] on div "Apply" at bounding box center [329, 151] width 16 height 9
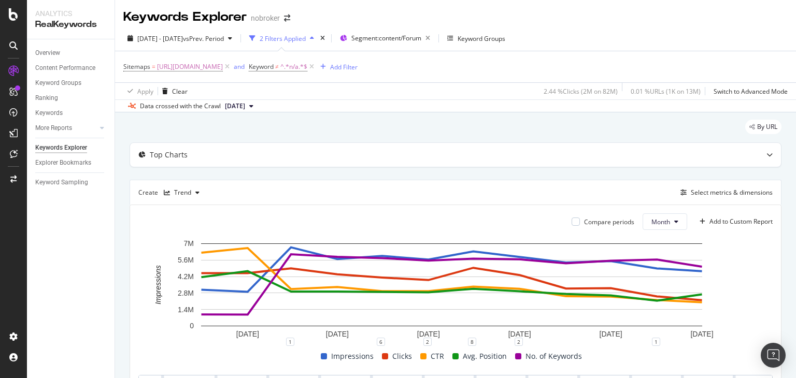
click at [257, 103] on button "[DATE]" at bounding box center [239, 106] width 37 height 12
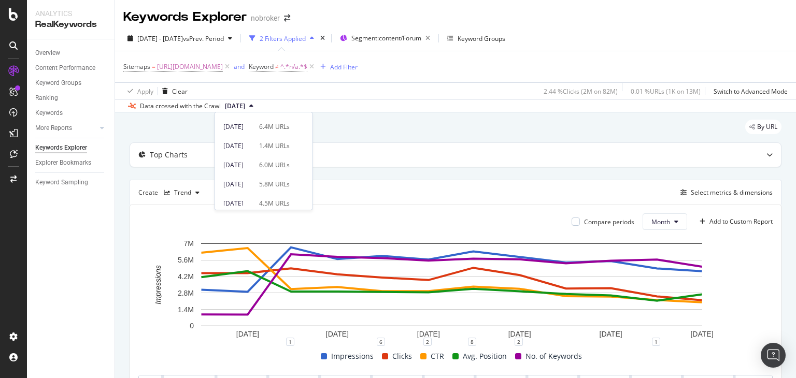
scroll to position [91, 0]
click at [253, 168] on div "2025 Apr. 7th" at bounding box center [238, 164] width 30 height 9
